Goal: Task Accomplishment & Management: Manage account settings

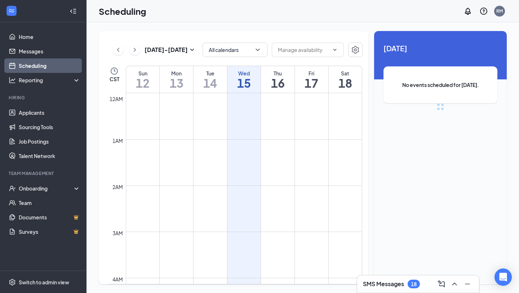
scroll to position [354, 0]
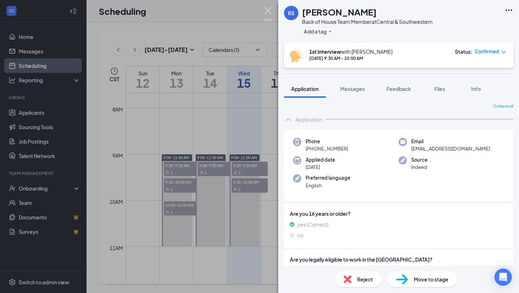
click at [266, 15] on img at bounding box center [268, 14] width 9 height 14
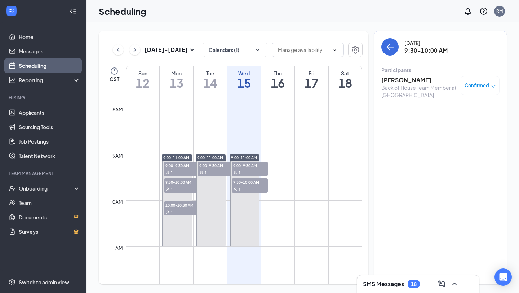
click at [480, 91] on div "Confirmed" at bounding box center [479, 85] width 39 height 19
click at [483, 82] on span "Confirmed" at bounding box center [476, 85] width 24 height 7
click at [450, 117] on span "Mark complete" at bounding box center [457, 118] width 36 height 8
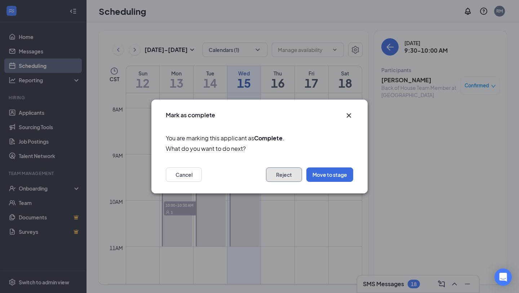
click at [276, 172] on button "Reject" at bounding box center [284, 174] width 36 height 14
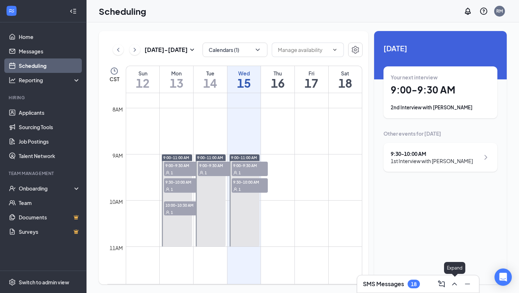
click at [450, 281] on icon "ChevronUp" at bounding box center [454, 283] width 9 height 9
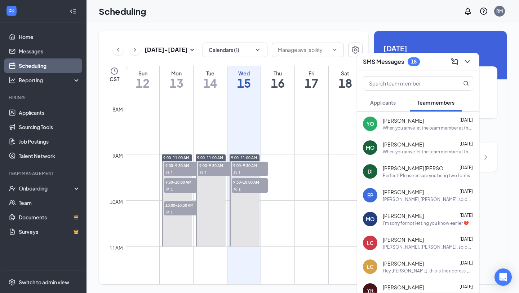
click at [464, 60] on icon "ChevronDown" at bounding box center [467, 61] width 9 height 9
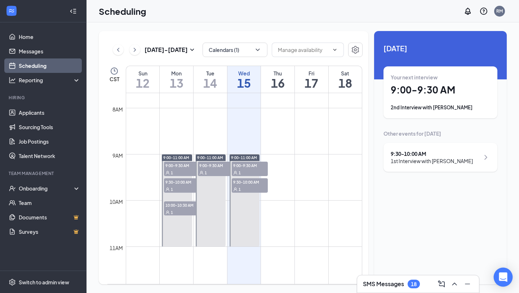
click at [503, 276] on icon "Open Intercom Messenger" at bounding box center [503, 276] width 8 height 9
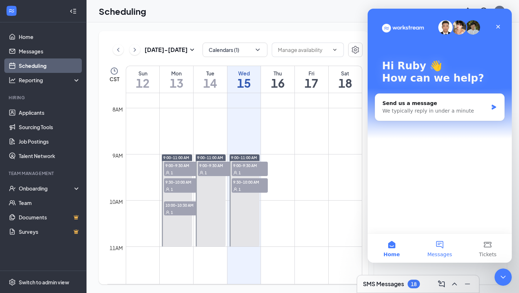
click at [441, 251] on span "Messages" at bounding box center [439, 253] width 25 height 5
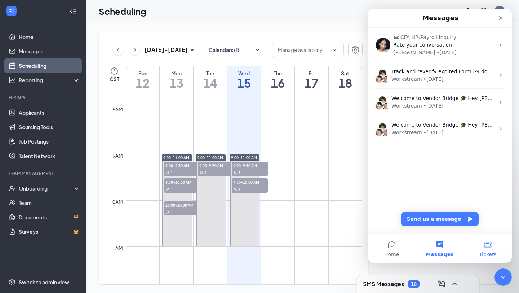
click at [488, 249] on button "Tickets" at bounding box center [488, 247] width 48 height 29
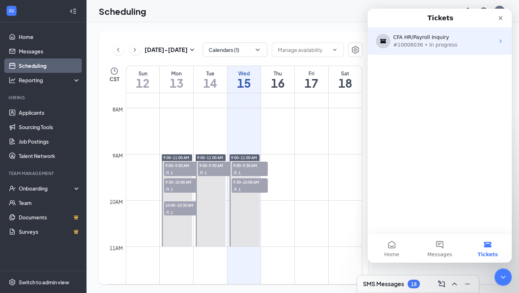
click at [464, 45] on div "#10008036 • In progress" at bounding box center [438, 45] width 90 height 8
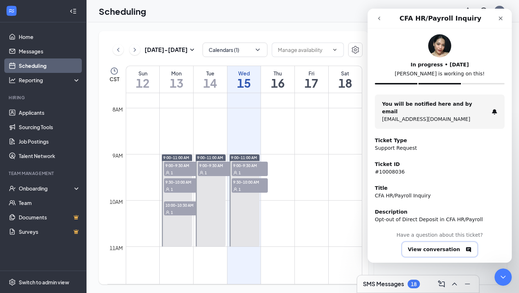
click at [427, 242] on button "View conversation" at bounding box center [440, 248] width 76 height 15
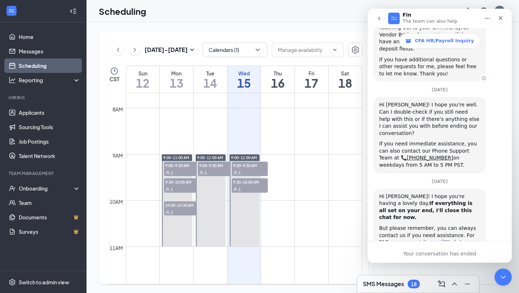
scroll to position [658, 0]
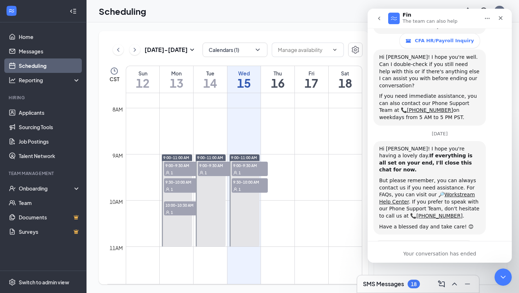
click at [375, 18] on button "go back" at bounding box center [379, 19] width 14 height 14
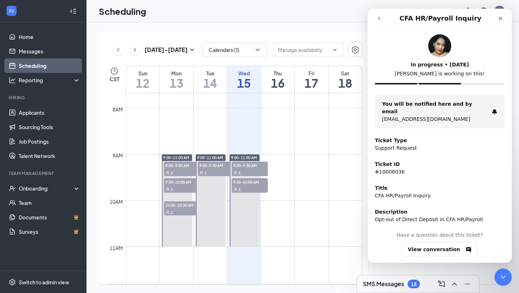
scroll to position [0, 0]
click at [499, 16] on icon "Close" at bounding box center [500, 18] width 6 height 6
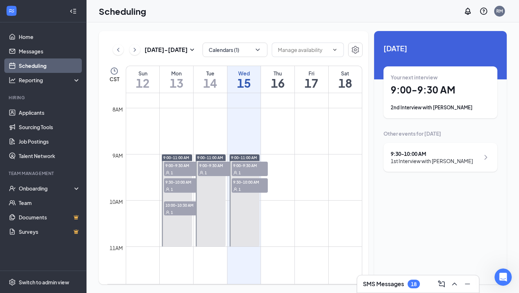
click at [449, 202] on div "Unavailable in basic plan [DATE] Your next interview 9:00 - 9:30 AM 2nd Intervi…" at bounding box center [440, 157] width 133 height 253
click at [502, 275] on icon "Open Intercom Messenger" at bounding box center [501, 276] width 5 height 6
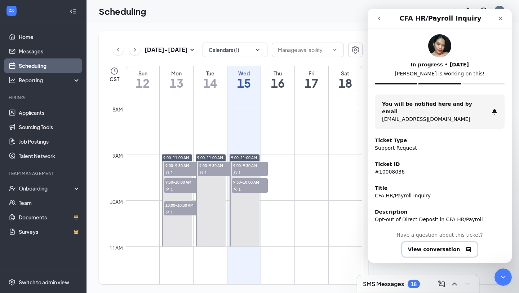
click at [437, 241] on button "View conversation" at bounding box center [440, 248] width 76 height 15
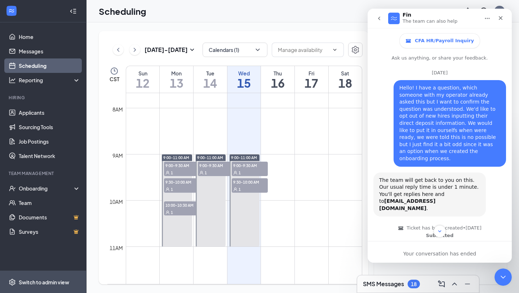
click at [29, 283] on div "Switch to admin view" at bounding box center [44, 281] width 50 height 7
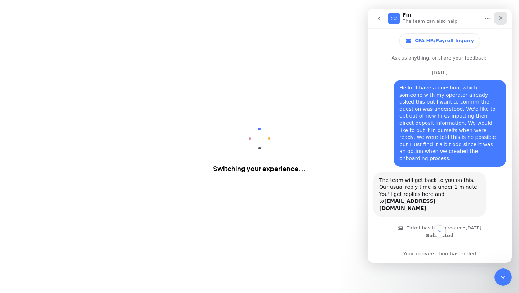
click at [503, 22] on div "Close" at bounding box center [500, 18] width 13 height 13
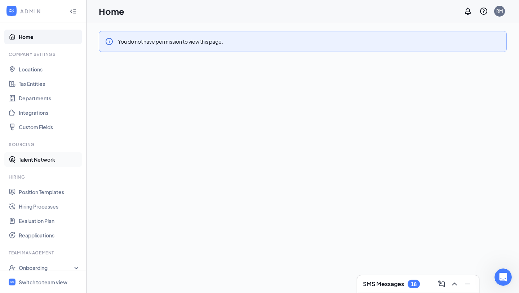
scroll to position [8, 0]
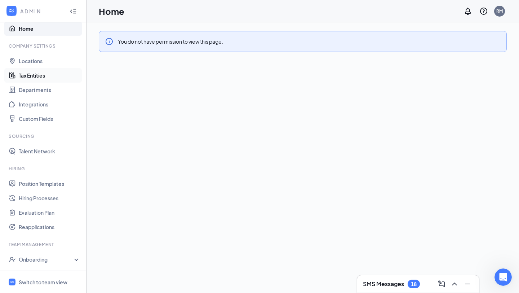
click at [52, 73] on link "Tax Entities" at bounding box center [50, 75] width 62 height 14
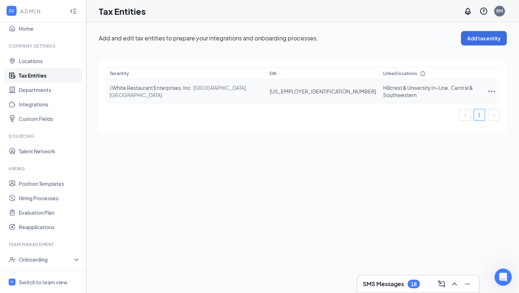
click at [488, 90] on icon "Ellipses" at bounding box center [491, 90] width 6 height 1
click at [458, 106] on span "Edit entity details" at bounding box center [449, 104] width 69 height 8
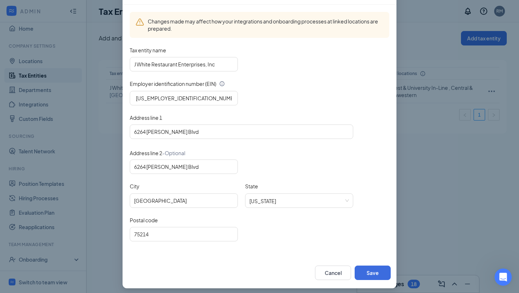
scroll to position [57, 0]
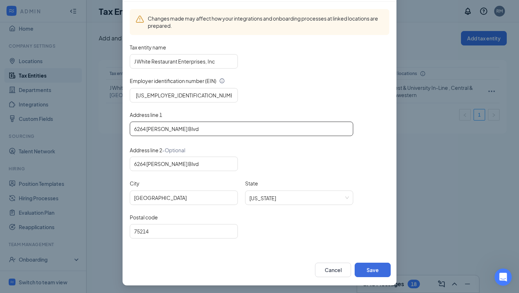
click at [282, 121] on input "6264 [PERSON_NAME] Blvd" at bounding box center [241, 128] width 223 height 14
type input "[STREET_ADDRESS]"
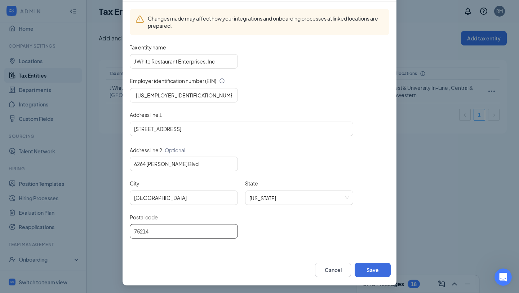
click at [150, 226] on input "75214" at bounding box center [184, 231] width 108 height 14
type input "75206"
click at [264, 238] on div "Postal code 75206" at bounding box center [259, 230] width 259 height 34
click at [369, 265] on button "Save" at bounding box center [372, 269] width 36 height 14
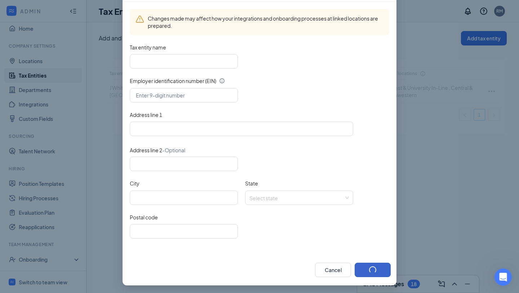
scroll to position [21, 0]
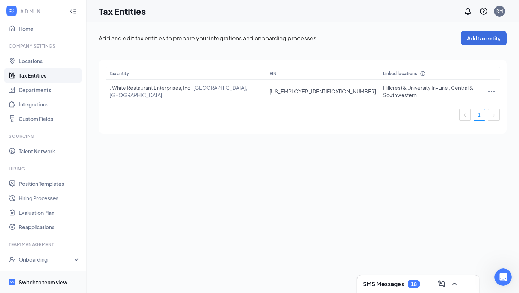
click at [34, 278] on div "Switch to team view" at bounding box center [43, 281] width 49 height 7
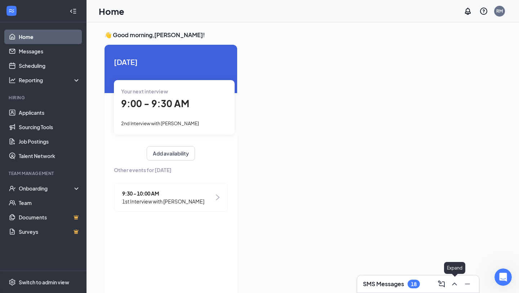
click at [453, 288] on button at bounding box center [454, 284] width 12 height 12
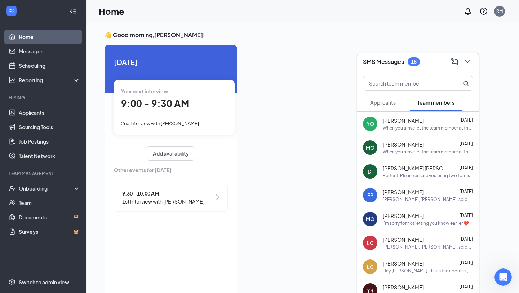
click at [384, 107] on button "Applicants" at bounding box center [383, 102] width 40 height 18
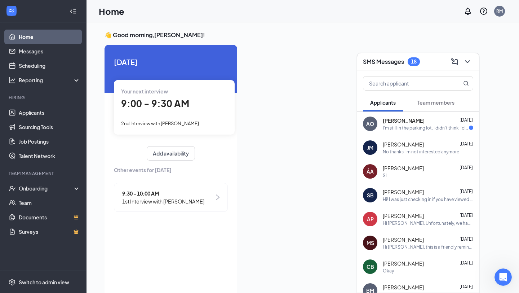
click at [425, 124] on div "[PERSON_NAME] [DATE] I'm still in the parking lot. I didn't think I'd get hired." at bounding box center [428, 124] width 90 height 14
